Goal: Information Seeking & Learning: Learn about a topic

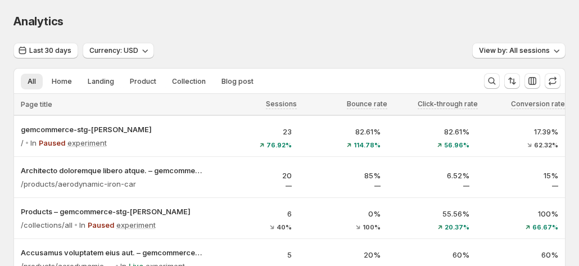
click at [504, 52] on span "View by: All sessions" at bounding box center [514, 50] width 71 height 9
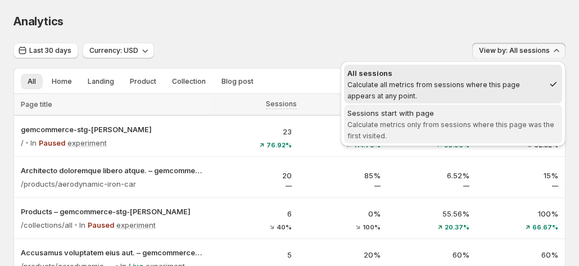
click at [457, 119] on span "Sessions start with page Calculate metrics only from sessions where this page w…" at bounding box center [453, 123] width 211 height 33
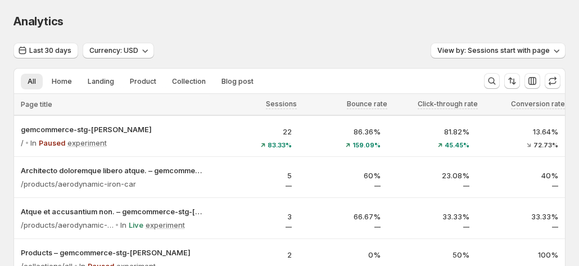
click at [307, 13] on div "Analytics" at bounding box center [289, 21] width 552 height 16
click at [292, 28] on div "Analytics" at bounding box center [289, 21] width 552 height 16
click at [403, 7] on div "Analytics. This page is ready Analytics" at bounding box center [289, 21] width 552 height 43
click at [389, 6] on div "Analytics. This page is ready Analytics" at bounding box center [289, 21] width 552 height 43
click at [355, 39] on div "Analytics. This page is ready Analytics" at bounding box center [289, 21] width 552 height 43
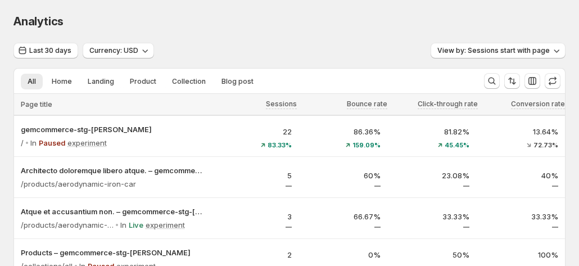
click at [355, 39] on div "Analytics. This page is ready Analytics" at bounding box center [289, 21] width 552 height 43
click at [336, 15] on div "Analytics" at bounding box center [289, 21] width 552 height 16
click at [315, 24] on div "Analytics" at bounding box center [289, 21] width 552 height 16
click at [255, 56] on div "Last 30 days Currency: USD View by: Sessions start with page" at bounding box center [289, 51] width 552 height 16
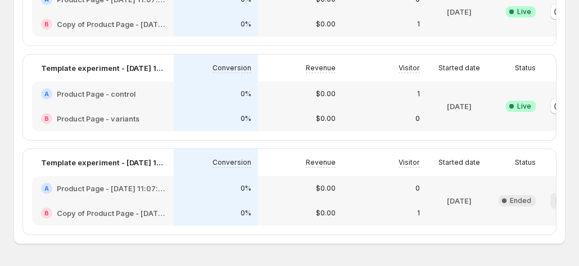
scroll to position [84, 0]
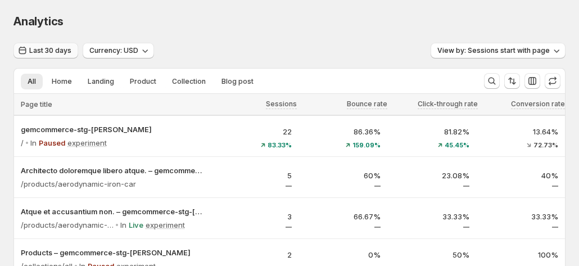
click at [41, 52] on span "Last 30 days" at bounding box center [50, 50] width 42 height 9
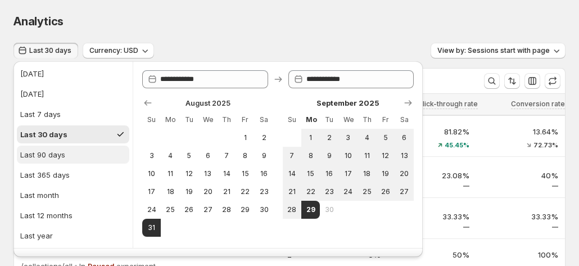
click at [54, 159] on div "Last 90 days" at bounding box center [42, 154] width 45 height 11
type input "**********"
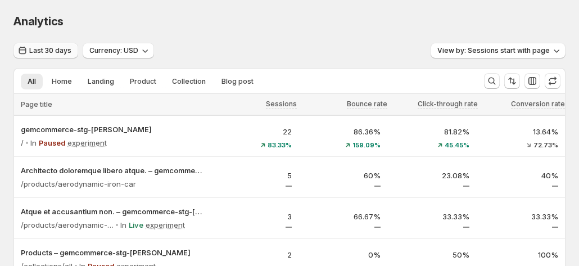
click at [49, 51] on span "Last 30 days" at bounding box center [50, 50] width 42 height 9
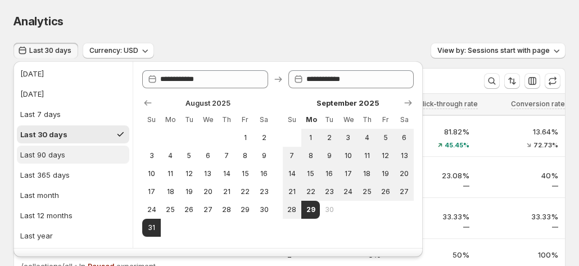
click at [71, 158] on button "Last 90 days" at bounding box center [73, 155] width 112 height 18
type input "**********"
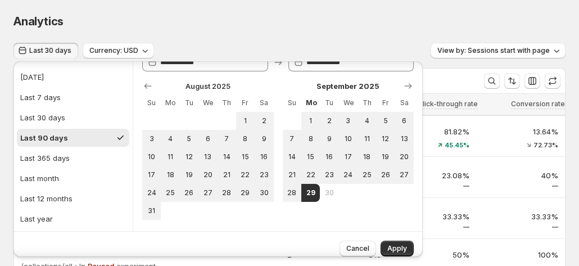
scroll to position [25, 0]
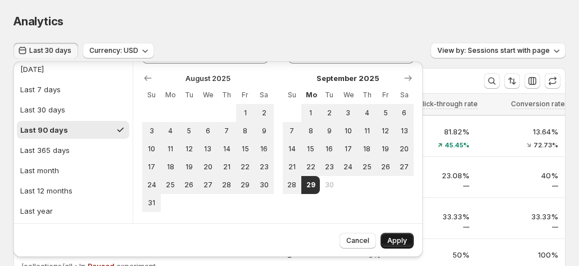
click at [392, 237] on span "Apply" at bounding box center [398, 240] width 20 height 9
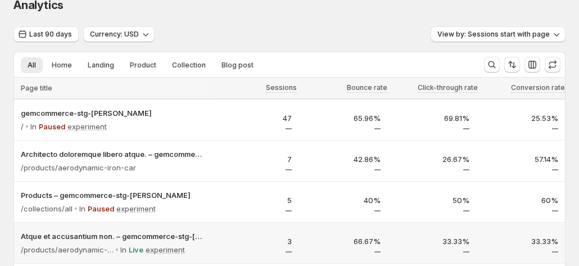
scroll to position [0, 0]
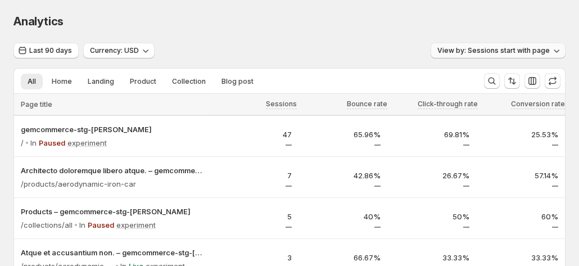
click at [477, 52] on span "View by: Sessions start with page" at bounding box center [494, 50] width 112 height 9
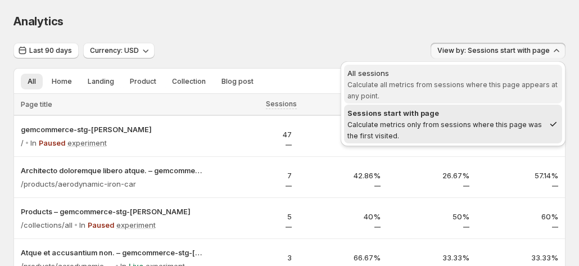
click at [423, 79] on span "All sessions Calculate all metrics from sessions where this page appears at any…" at bounding box center [453, 84] width 211 height 34
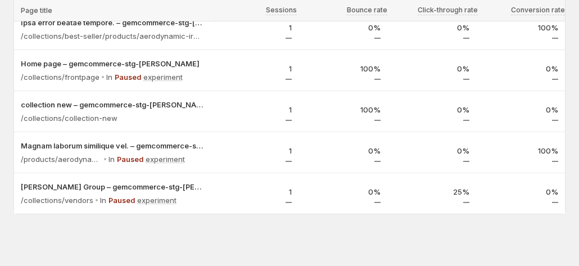
scroll to position [686, 0]
